Goal: Entertainment & Leisure: Consume media (video, audio)

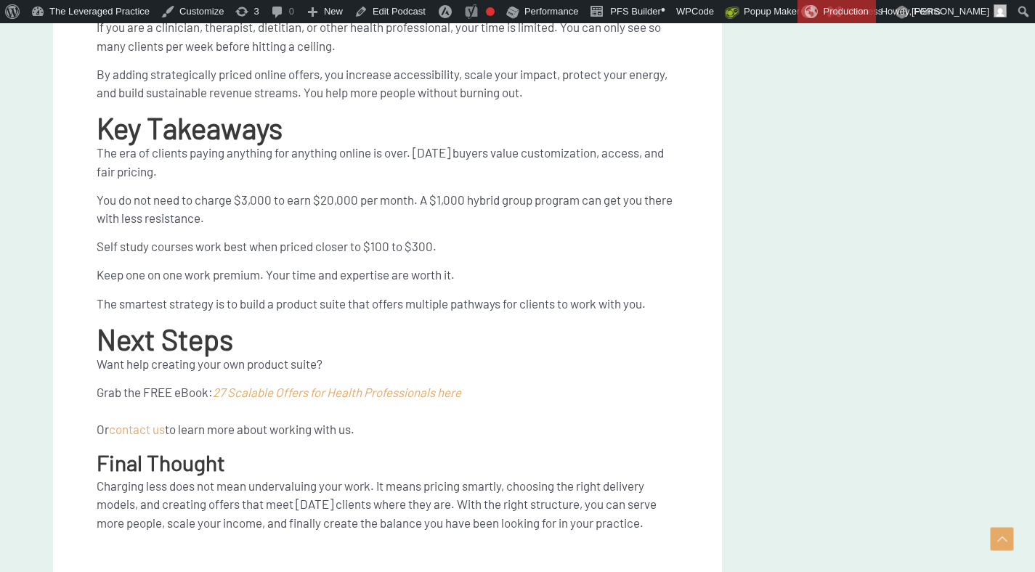
scroll to position [2631, 0]
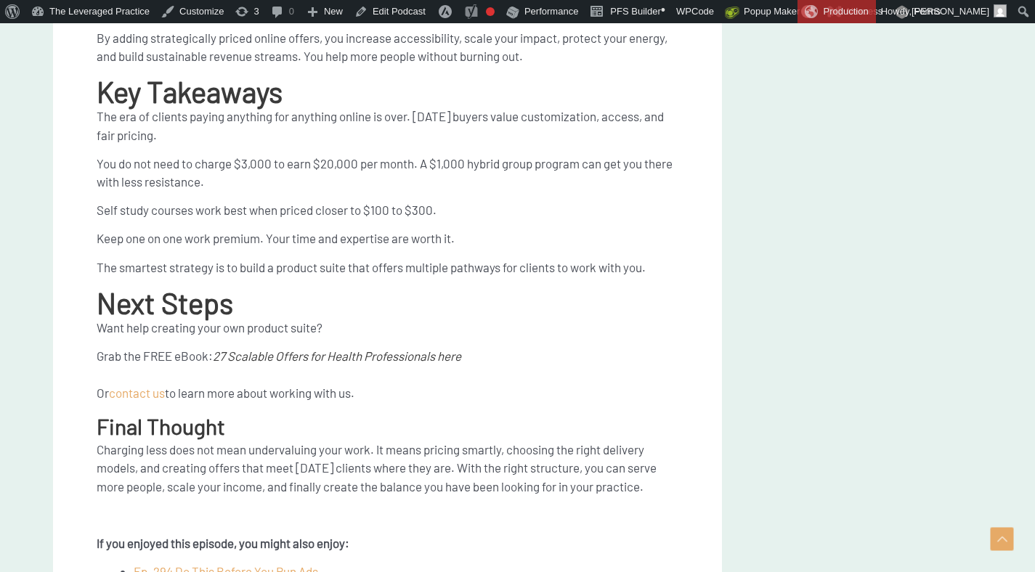
click at [326, 357] on span "27 Scalable Offers for Health Professionals here" at bounding box center [337, 356] width 248 height 15
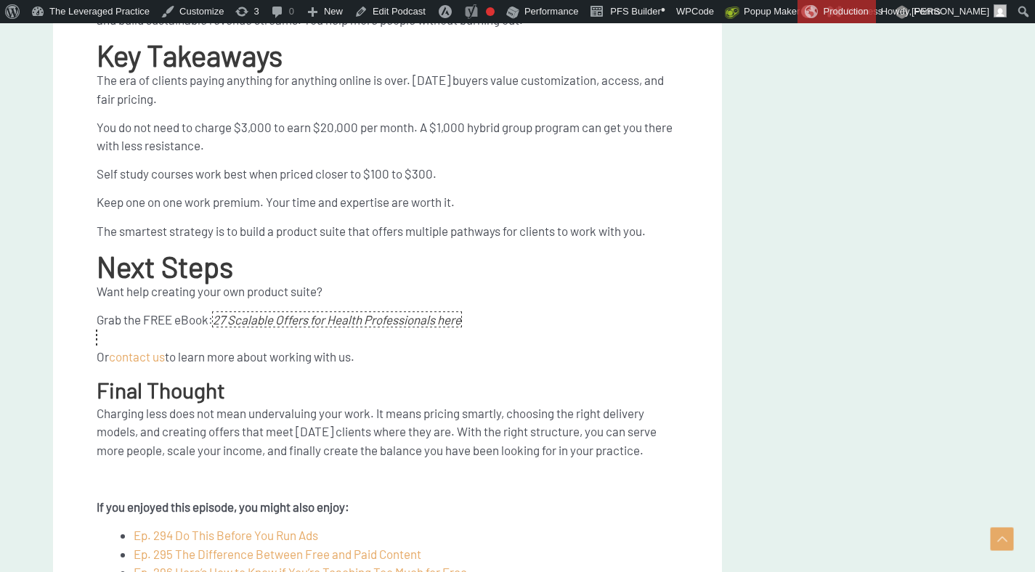
scroll to position [2743, 0]
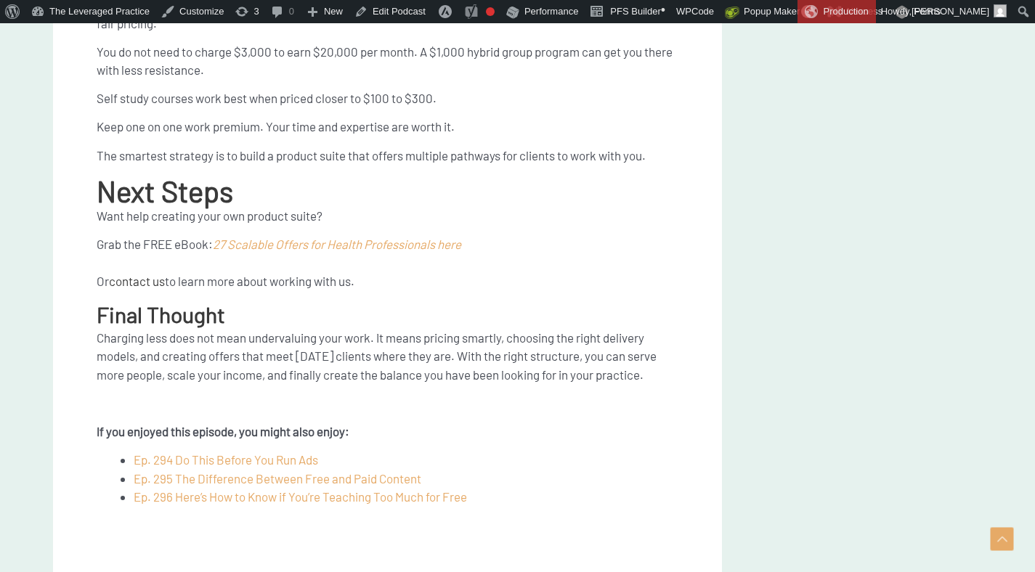
click at [157, 277] on span "contact us" at bounding box center [137, 281] width 56 height 15
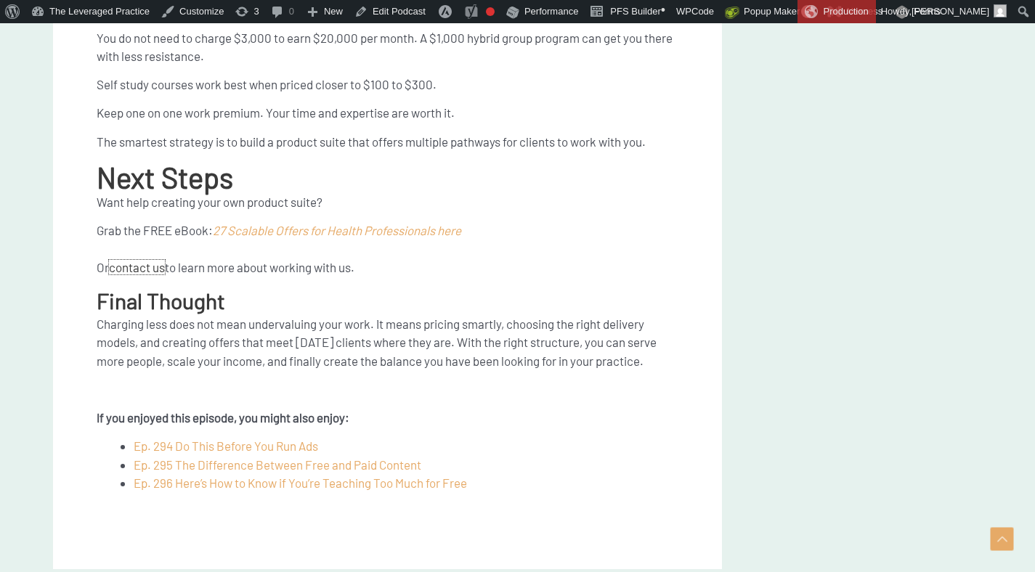
scroll to position [2768, 0]
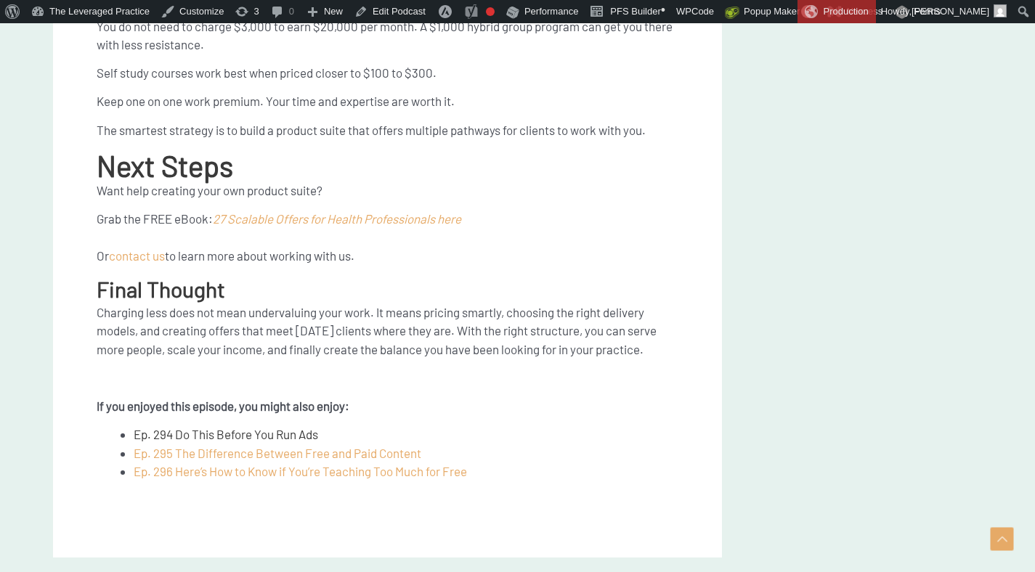
click at [277, 431] on link "Ep. 294 Do This Before You Run Ads" at bounding box center [226, 434] width 184 height 15
click at [331, 455] on link "Ep. 295 The Difference Between Free and Paid Content" at bounding box center [278, 453] width 288 height 15
click at [313, 477] on link "Ep. 296 Here’s How to Know if You’re Teaching Too Much for Free" at bounding box center [300, 471] width 333 height 15
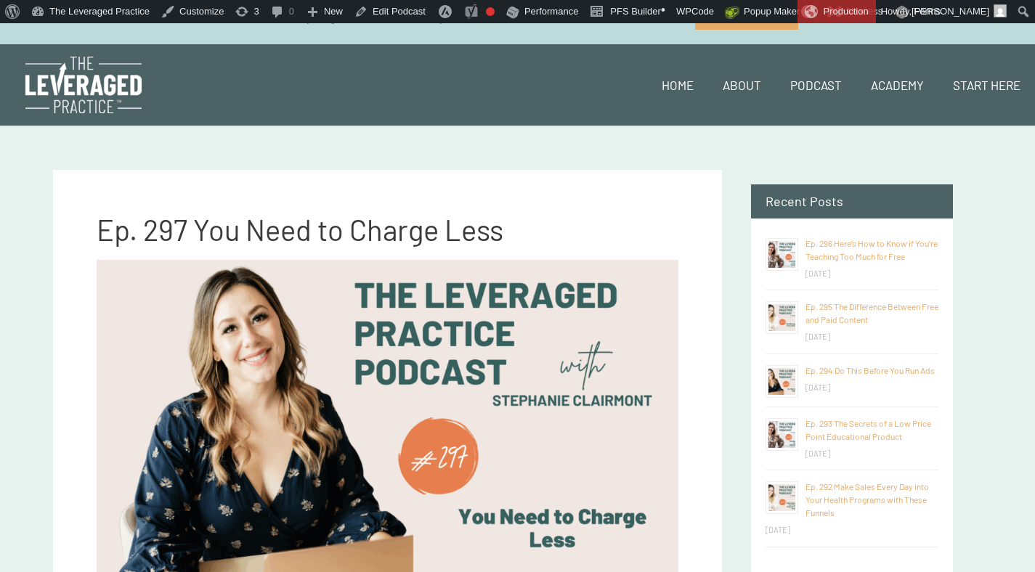
scroll to position [0, 0]
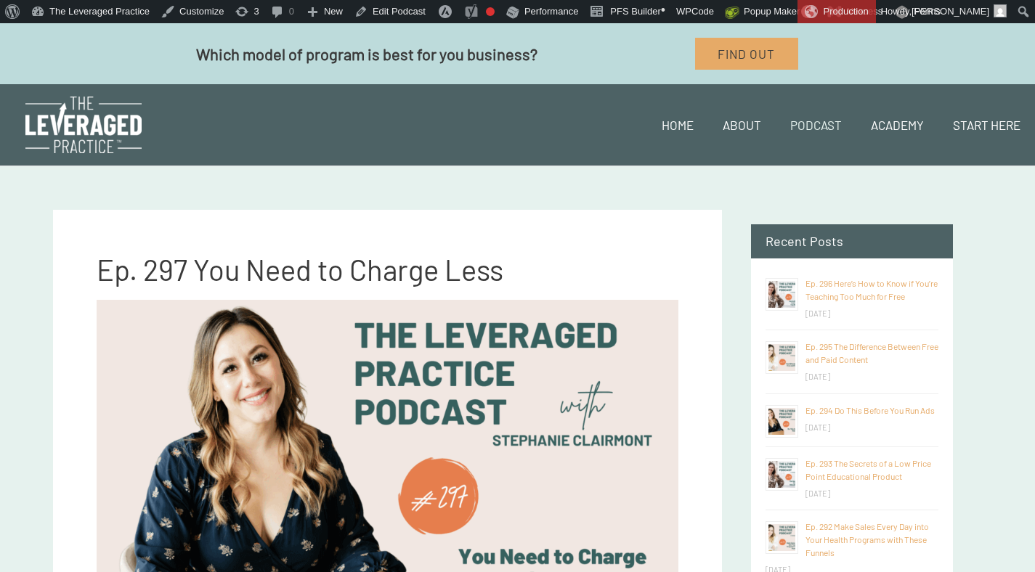
click at [811, 120] on link "Podcast" at bounding box center [816, 124] width 81 height 49
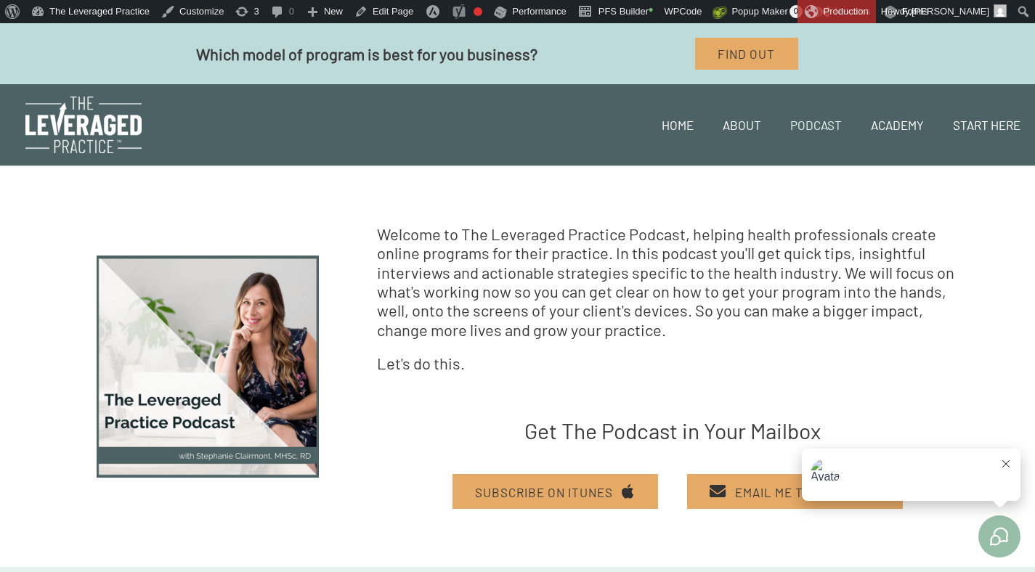
scroll to position [285, 0]
